Goal: Obtain resource: Download file/media

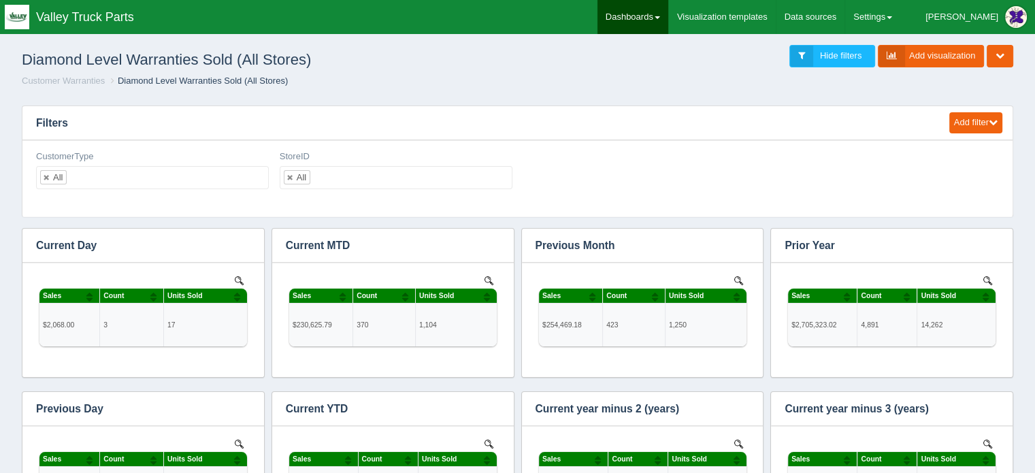
click at [668, 3] on link "Dashboards" at bounding box center [632, 17] width 71 height 34
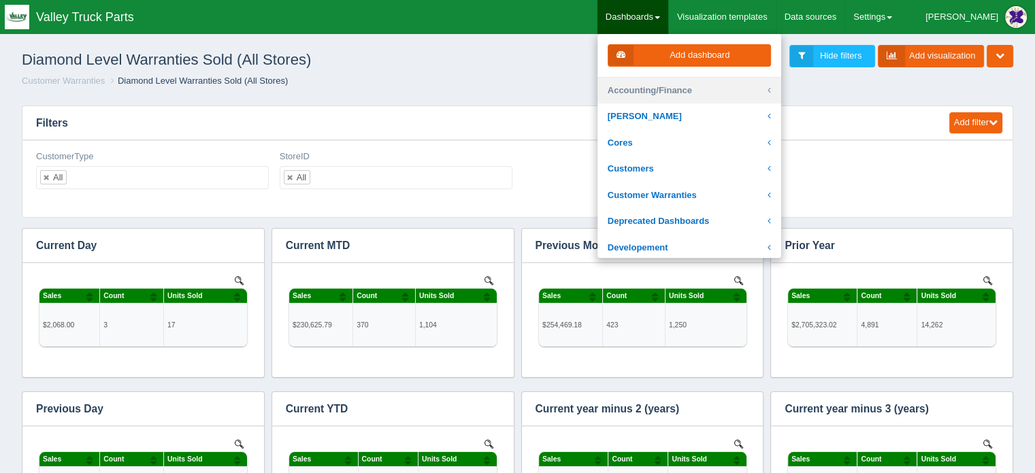
click at [697, 89] on link "Accounting/Finance" at bounding box center [689, 91] width 184 height 27
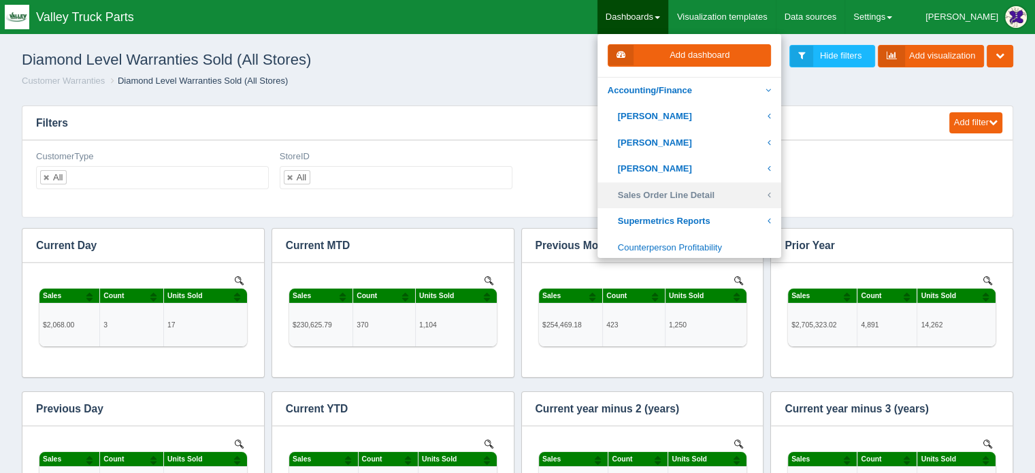
click at [699, 192] on link "Sales Order Line Detail" at bounding box center [689, 195] width 184 height 27
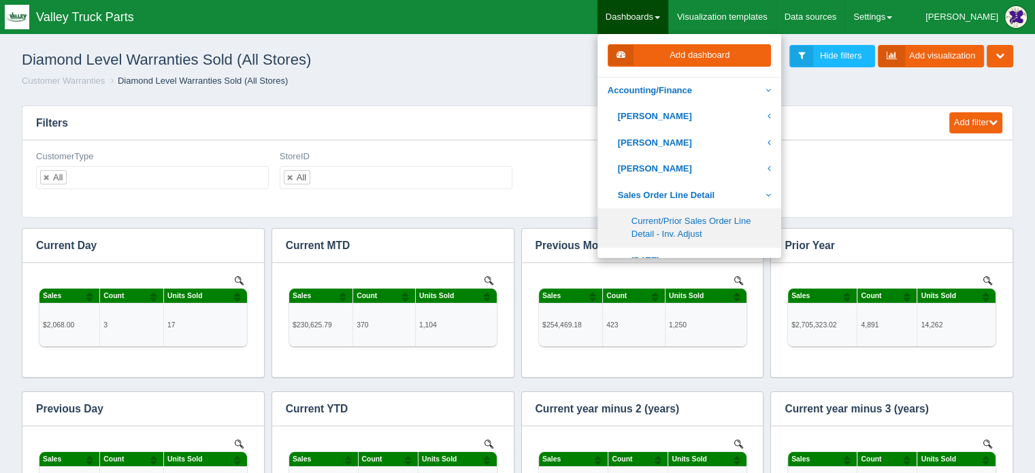
click at [712, 227] on link "Current/Prior Sales Order Line Detail - Inv. Adjust" at bounding box center [689, 227] width 184 height 39
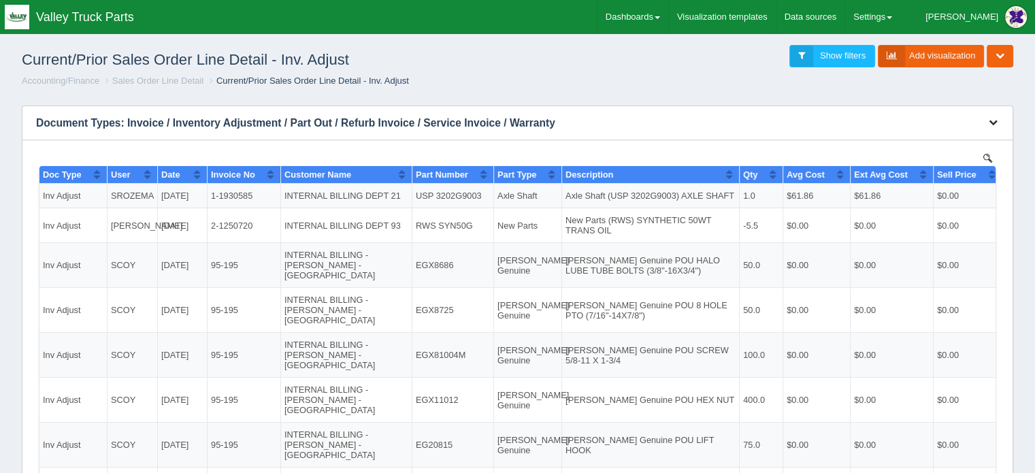
click at [993, 121] on icon "button" at bounding box center [993, 122] width 9 height 9
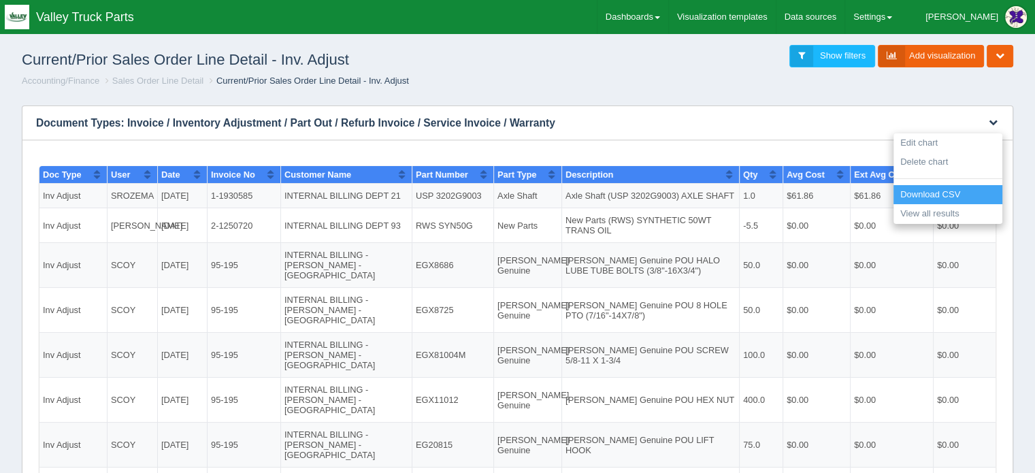
click at [939, 192] on link "Download CSV" at bounding box center [947, 195] width 109 height 20
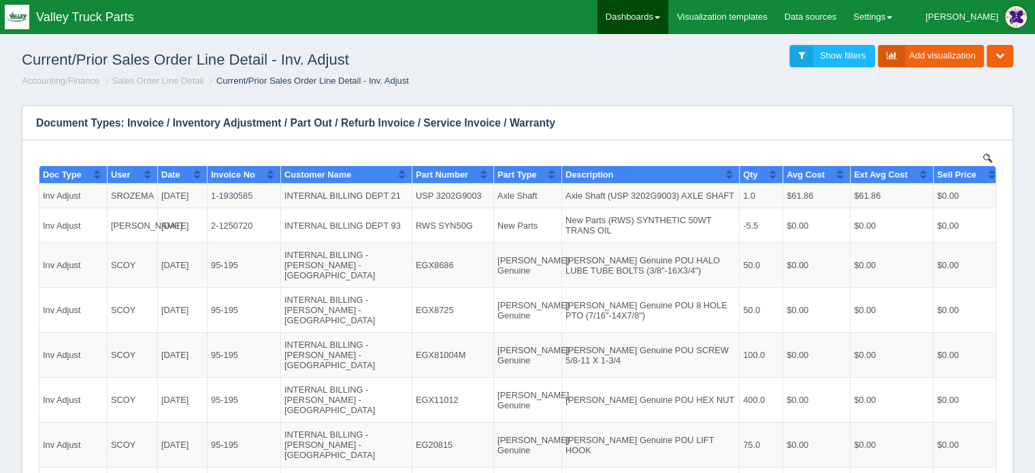
click at [668, 8] on link "Dashboards" at bounding box center [632, 17] width 71 height 34
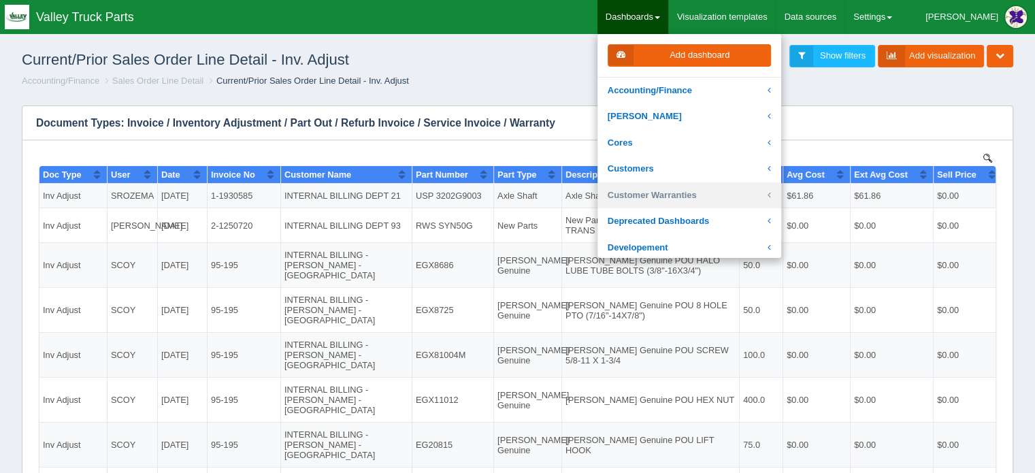
click at [685, 193] on link "Customer Warranties" at bounding box center [689, 195] width 184 height 27
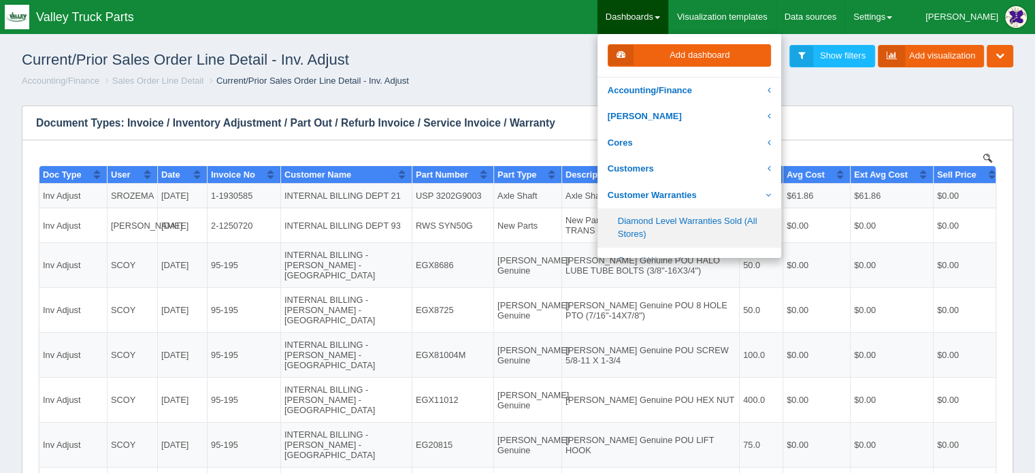
click at [685, 222] on link "Diamond Level Warranties Sold (All Stores)" at bounding box center [689, 227] width 184 height 39
